Goal: Task Accomplishment & Management: Manage account settings

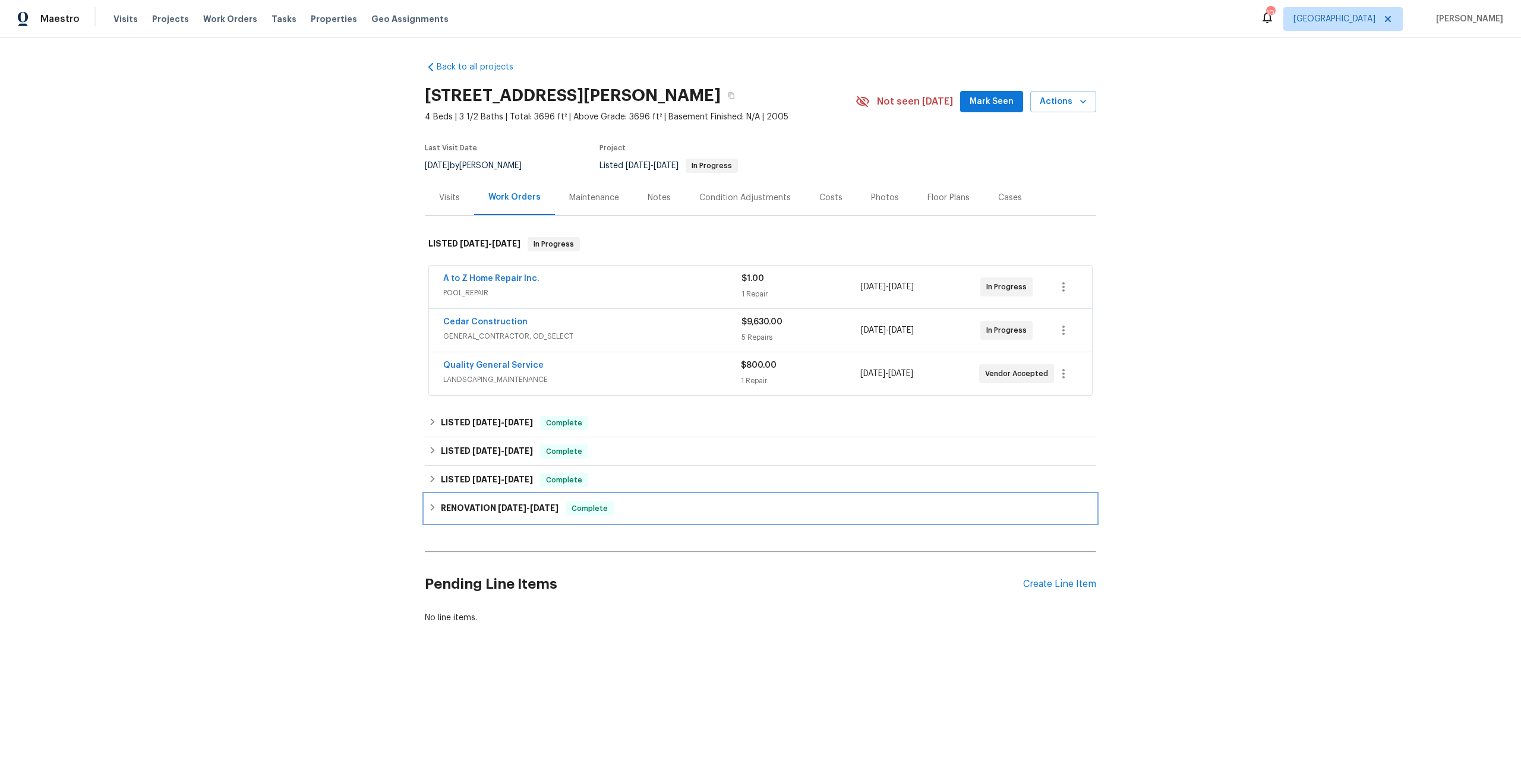
click at [591, 501] on div "RENOVATION [DATE] - [DATE] Complete" at bounding box center [760, 508] width 664 height 14
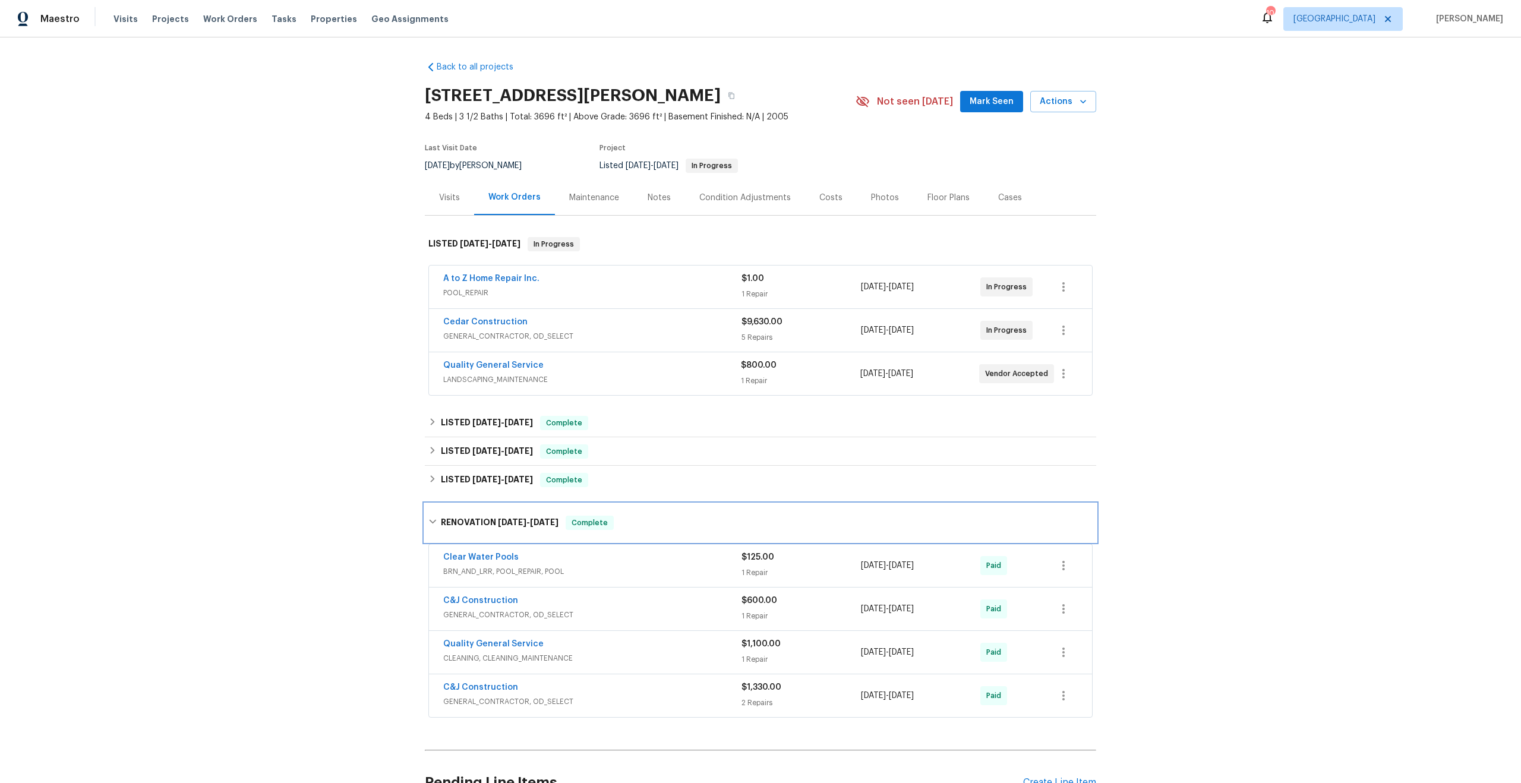
scroll to position [2, 0]
click at [662, 563] on span "BRN_AND_LRR, POOL_REPAIR, POOL" at bounding box center [592, 569] width 298 height 12
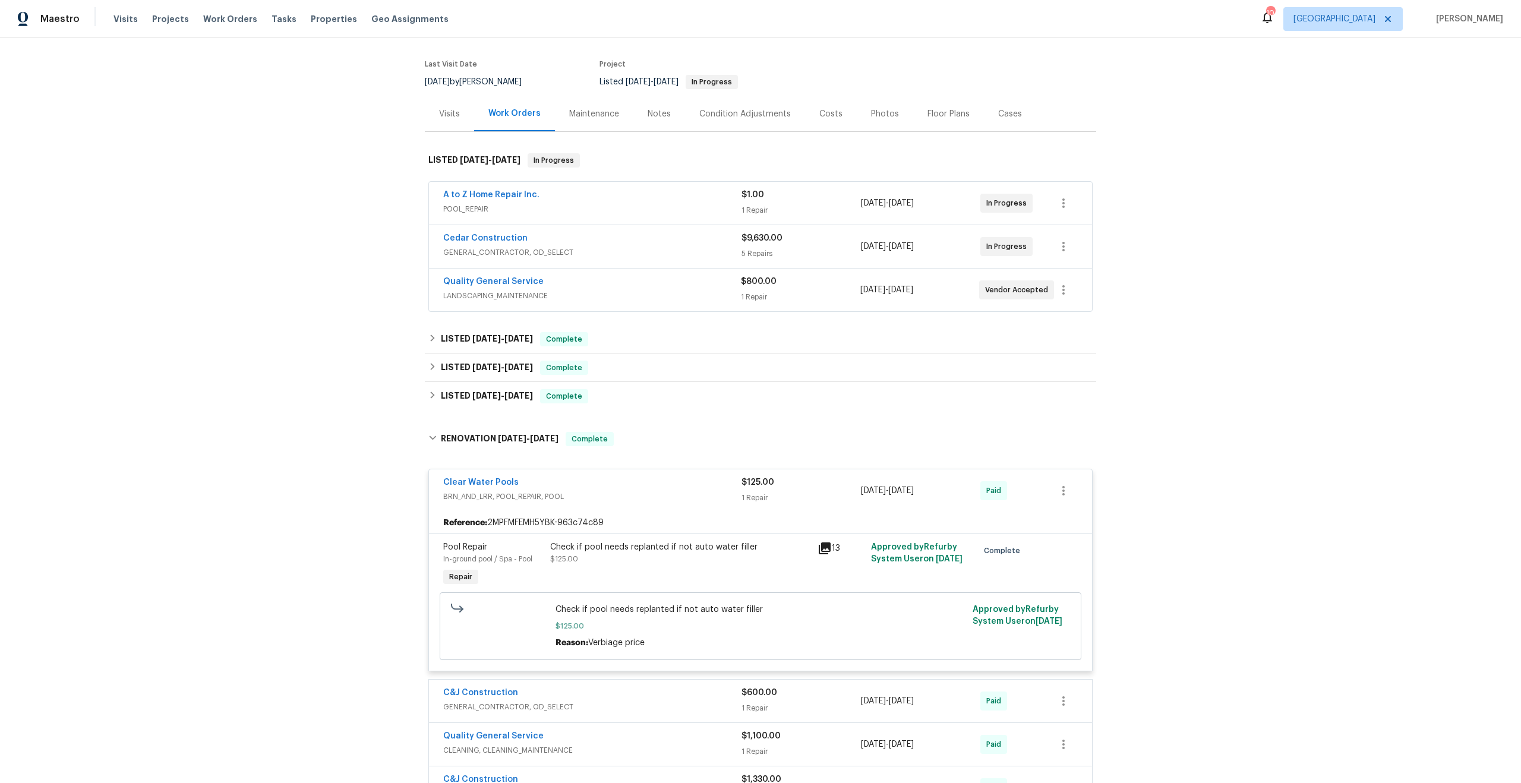
scroll to position [85, 0]
drag, startPoint x: 667, startPoint y: 714, endPoint x: 667, endPoint y: 706, distance: 7.7
click at [667, 782] on span "GENERAL_CONTRACTOR, OD_SELECT" at bounding box center [592, 793] width 298 height 12
drag, startPoint x: 674, startPoint y: 678, endPoint x: 680, endPoint y: 661, distance: 18.6
click at [674, 743] on span "CLEANING, CLEANING_MAINTENANCE" at bounding box center [592, 749] width 298 height 12
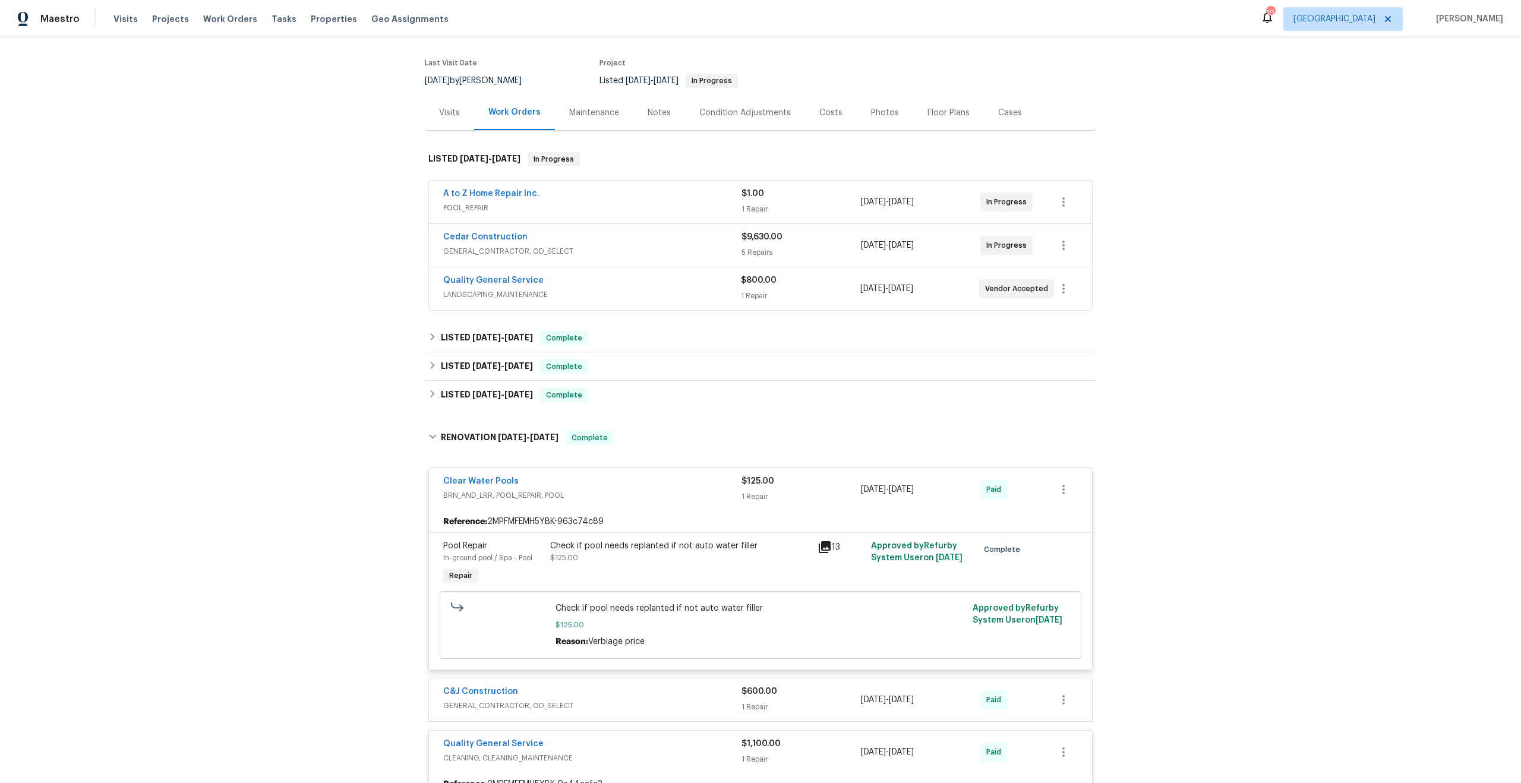
drag, startPoint x: 686, startPoint y: 634, endPoint x: 667, endPoint y: 529, distance: 107.5
click at [686, 686] on div "C&J Construction" at bounding box center [592, 693] width 298 height 14
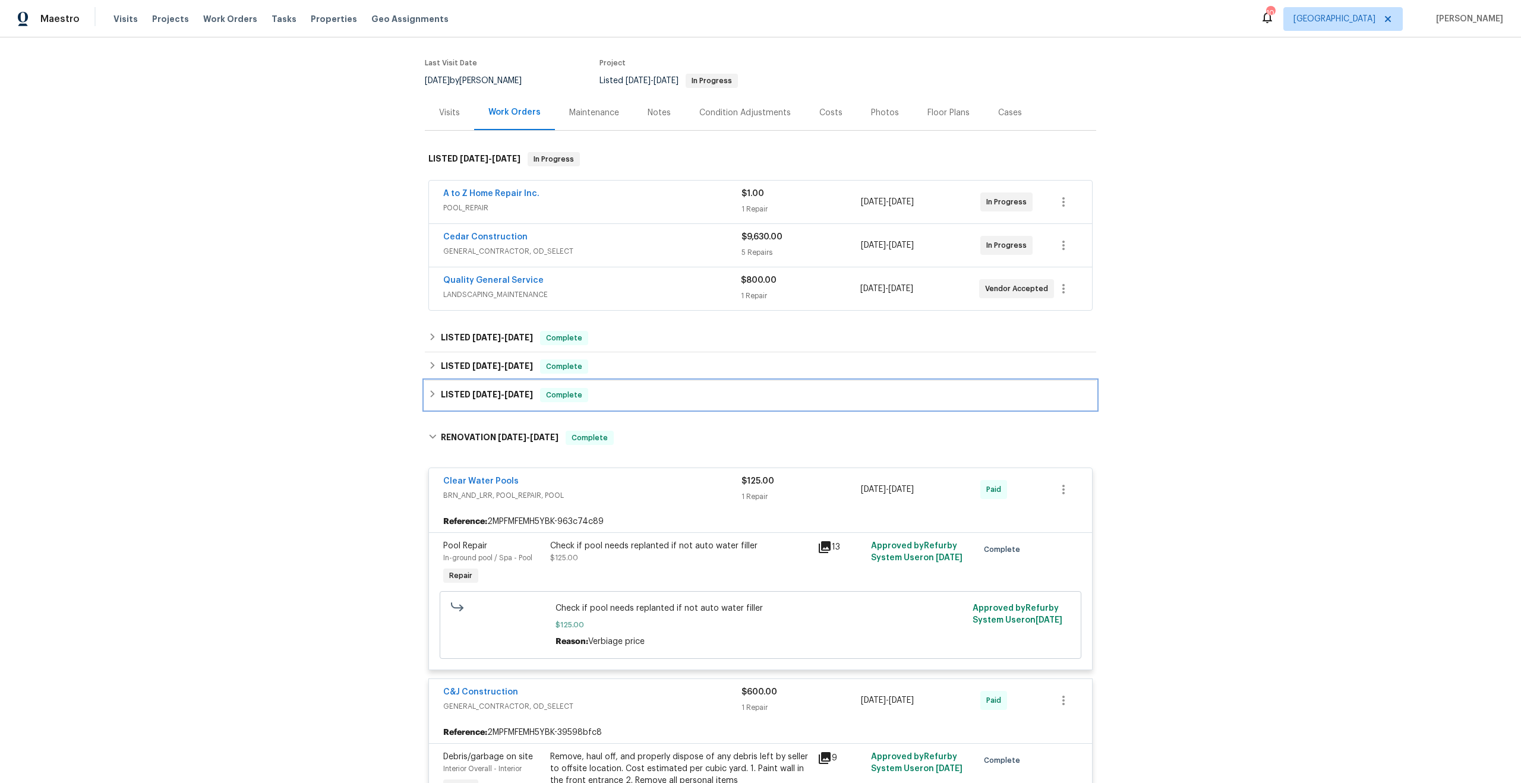
click at [573, 388] on div "LISTED [DATE] - [DATE] Complete" at bounding box center [760, 395] width 664 height 14
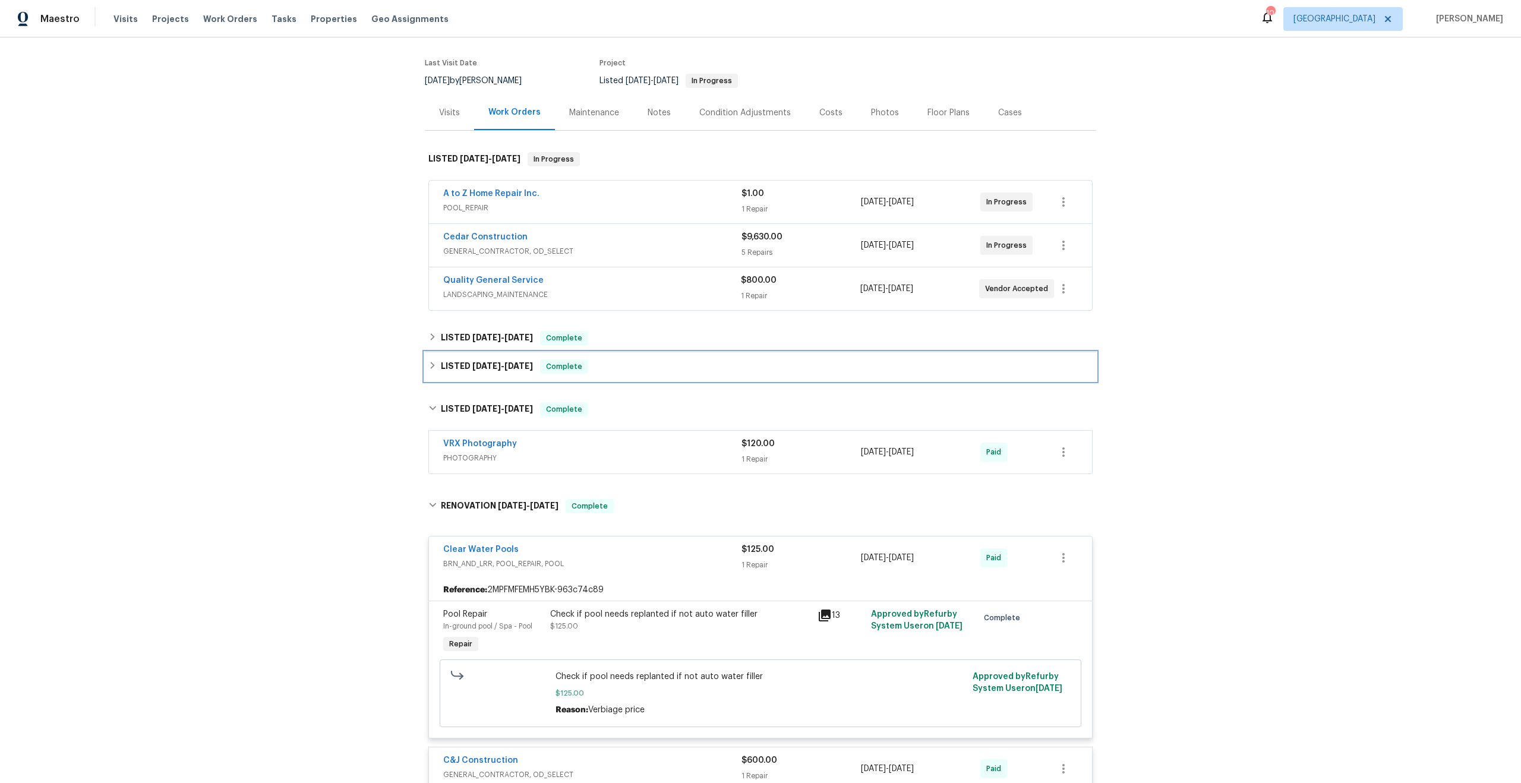
click at [613, 359] on div "LISTED [DATE] - [DATE] Complete" at bounding box center [760, 366] width 664 height 14
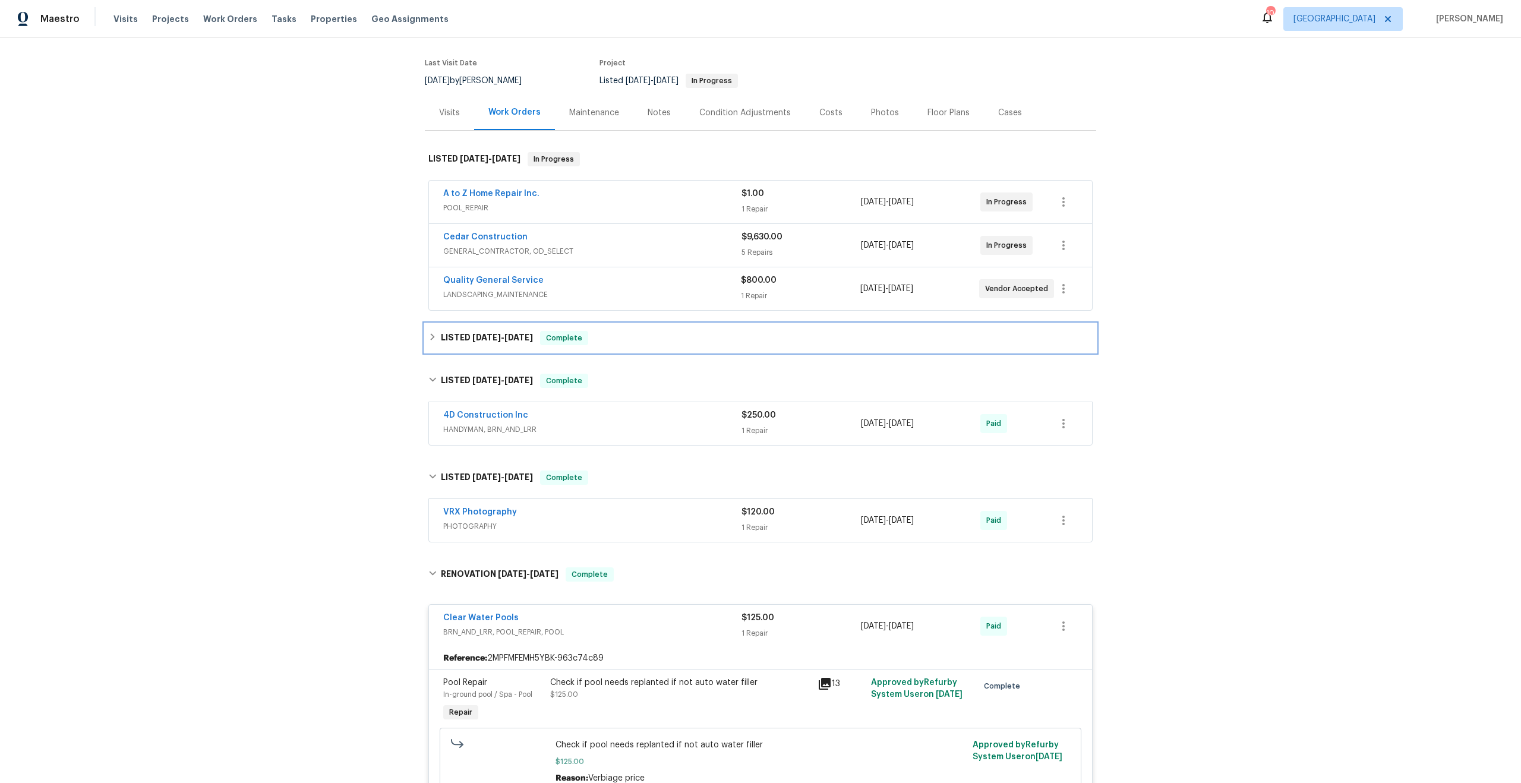
click at [621, 324] on div "LISTED [DATE] - [DATE] Complete" at bounding box center [760, 338] width 671 height 29
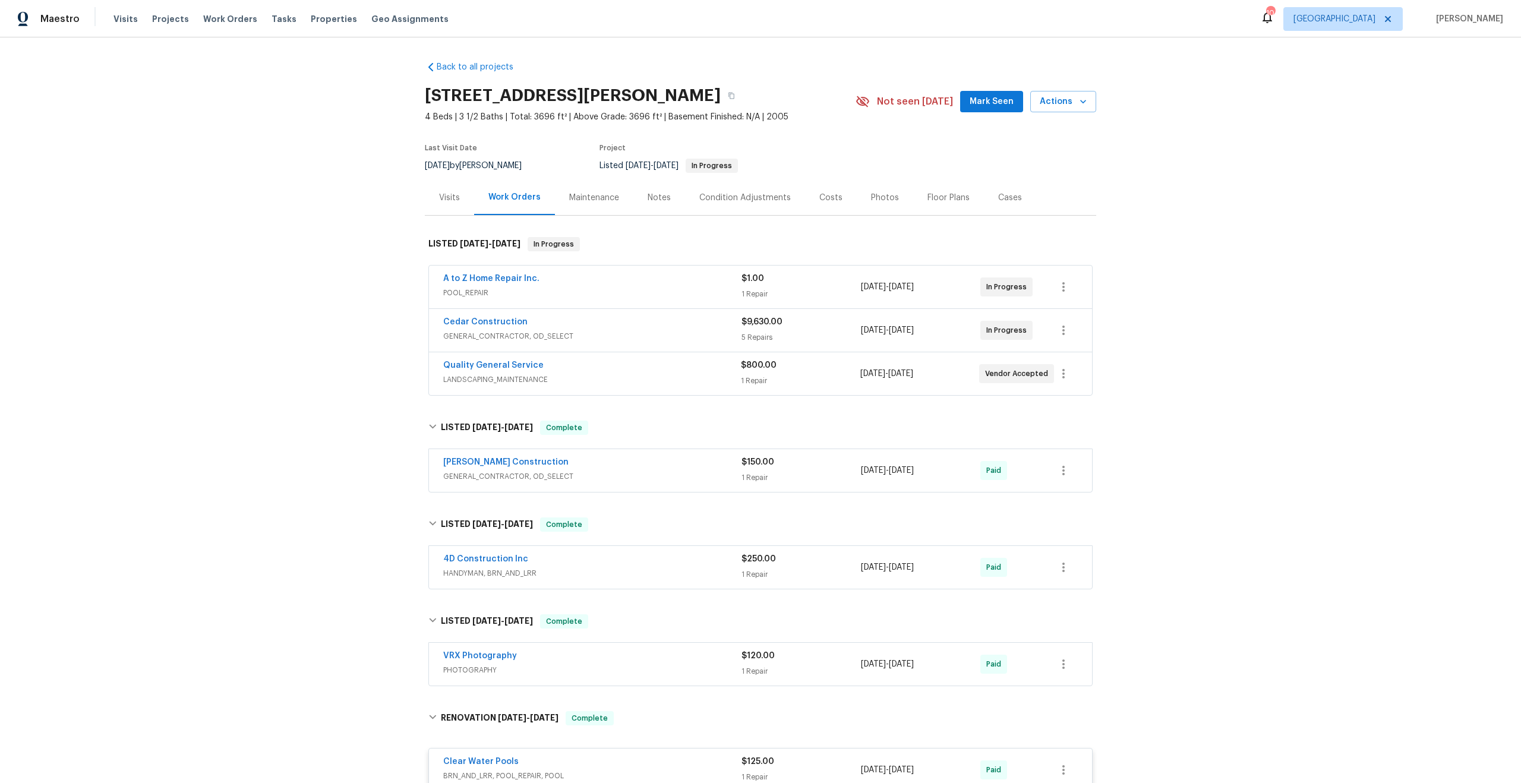
scroll to position [101, 0]
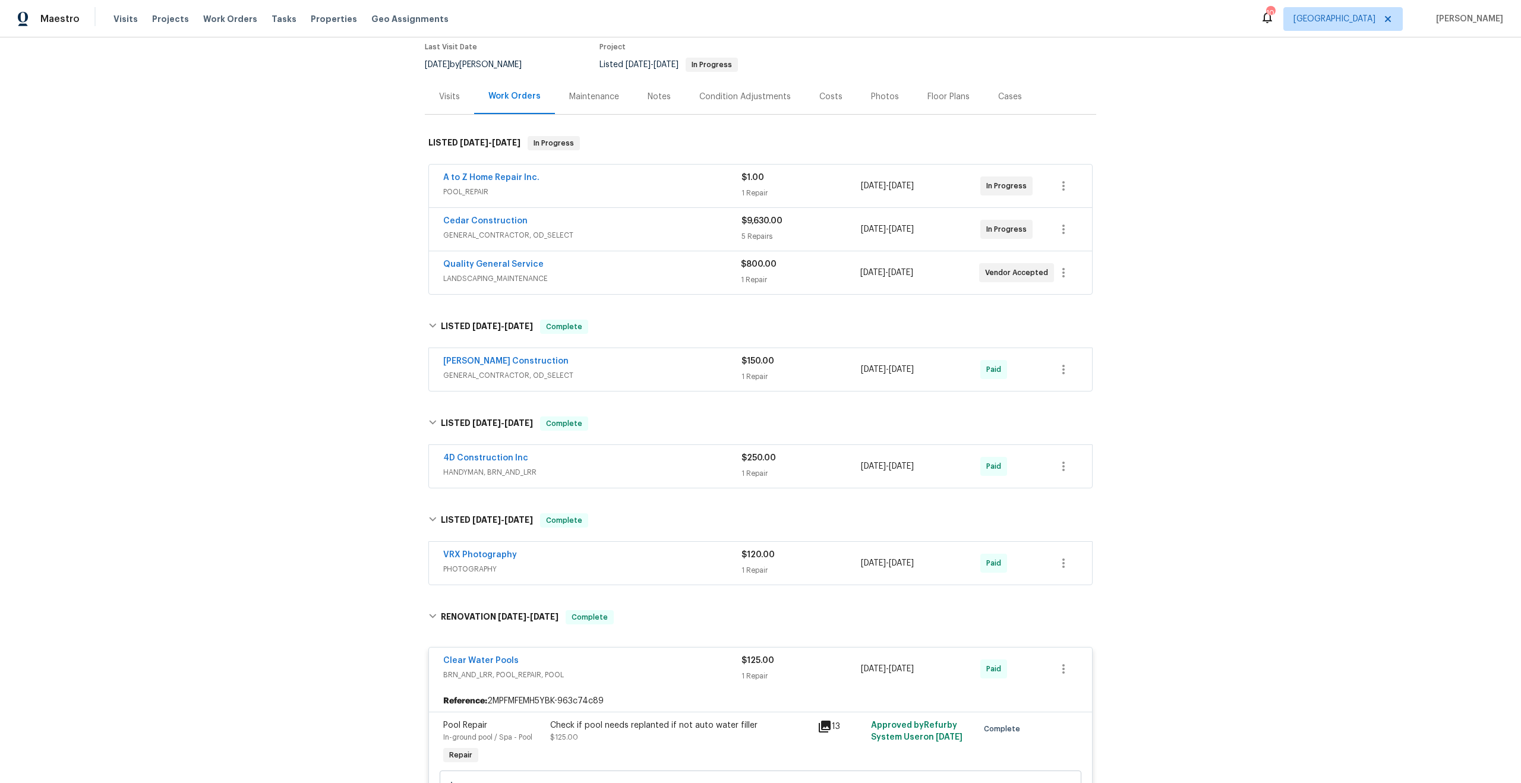
click at [633, 563] on span "PHOTOGRAPHY" at bounding box center [592, 569] width 298 height 12
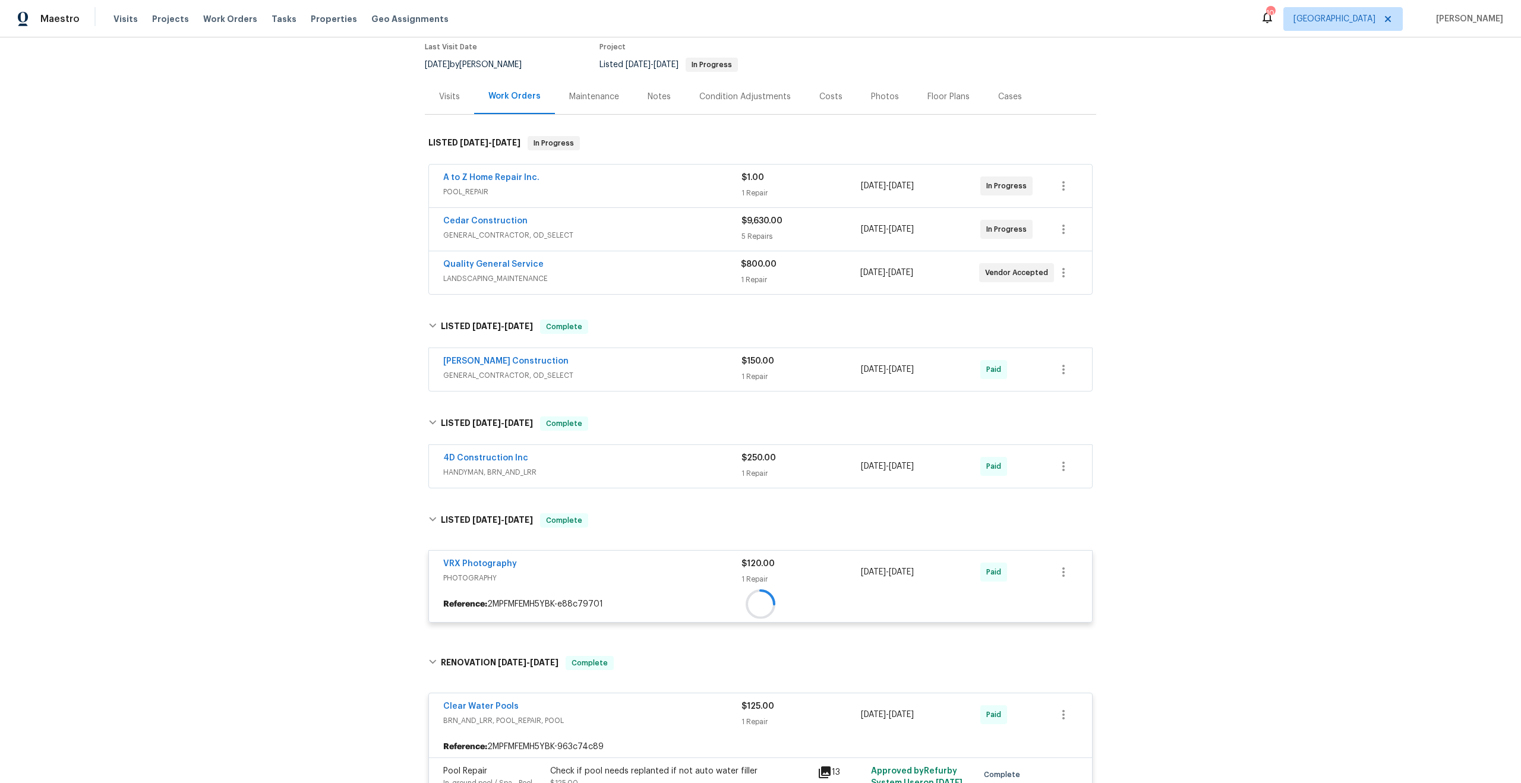
click at [648, 452] on div "4D Construction Inc HANDYMAN, BRN_AND_LRR" at bounding box center [592, 466] width 298 height 29
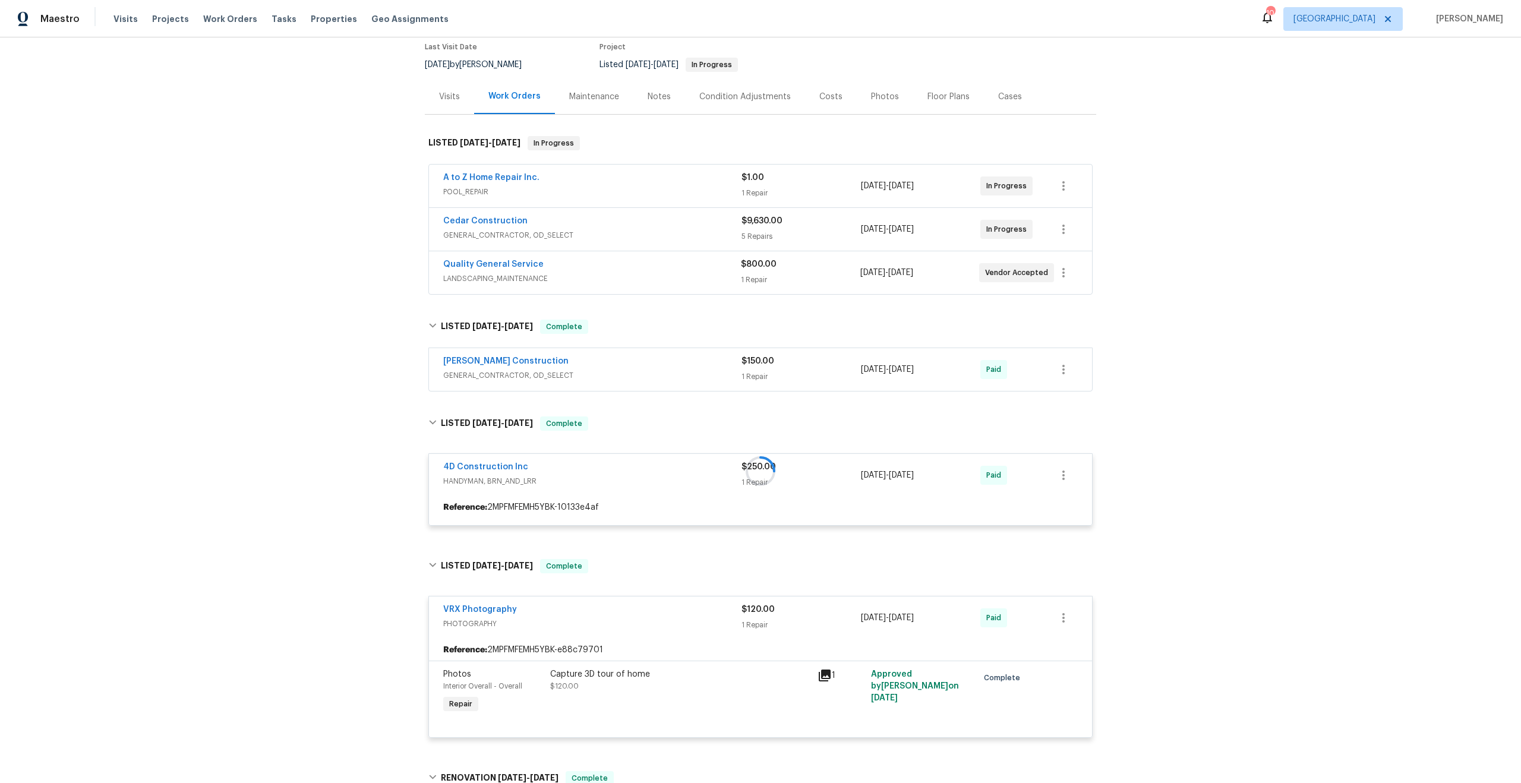
click at [649, 370] on span "GENERAL_CONTRACTOR, OD_SELECT" at bounding box center [592, 376] width 298 height 12
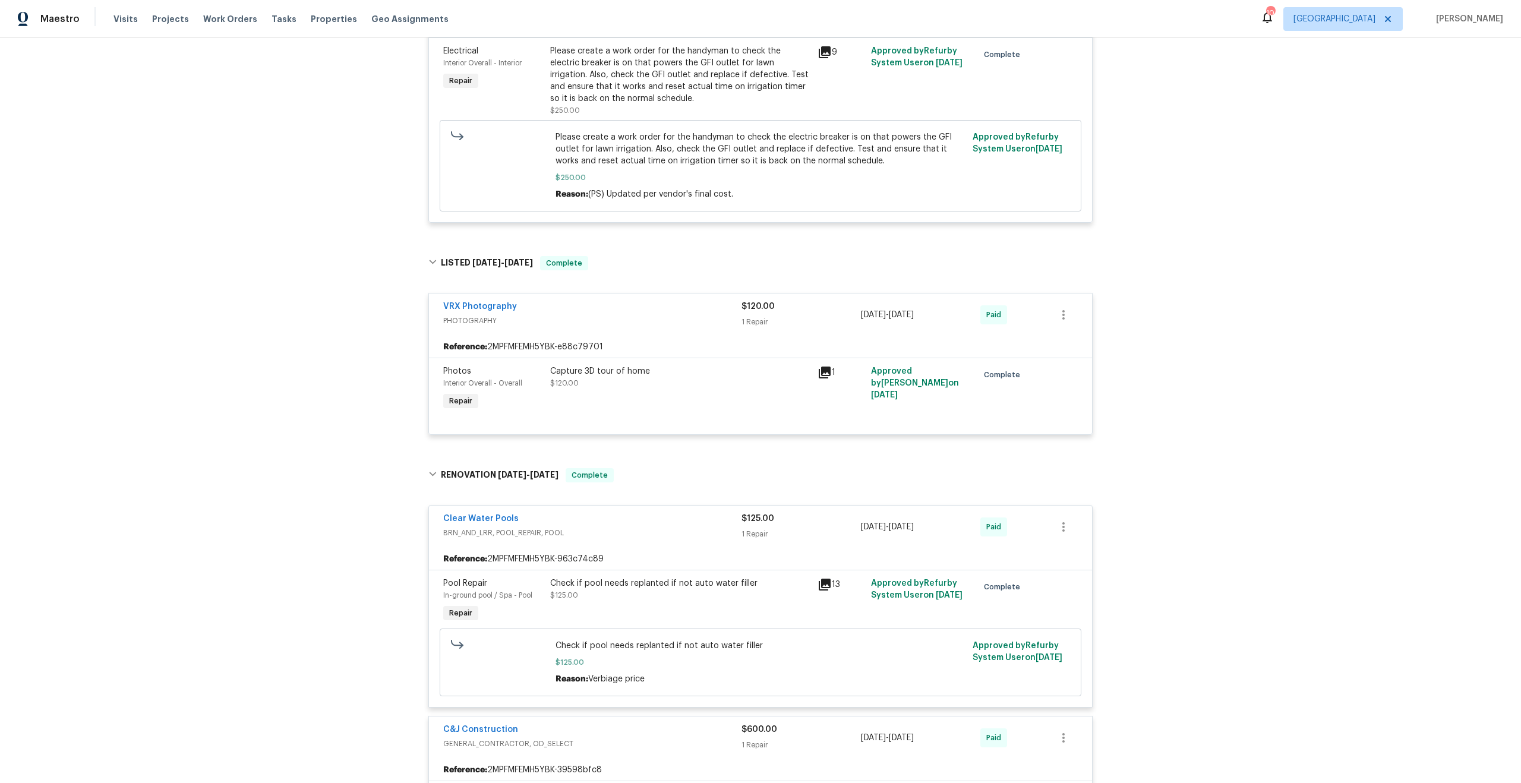
scroll to position [889, 0]
